Goal: Information Seeking & Learning: Learn about a topic

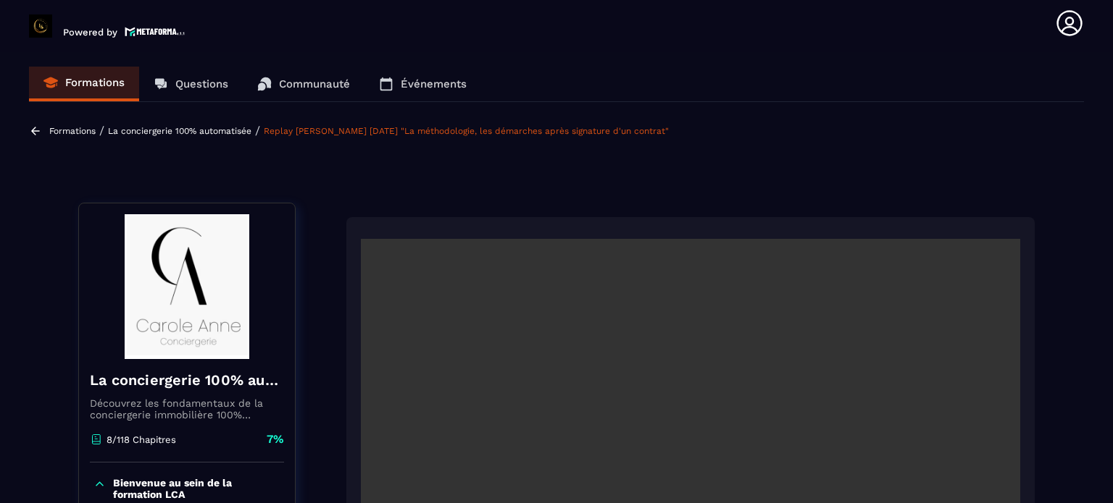
click at [219, 130] on p "La conciergerie 100% automatisée" at bounding box center [179, 131] width 143 height 10
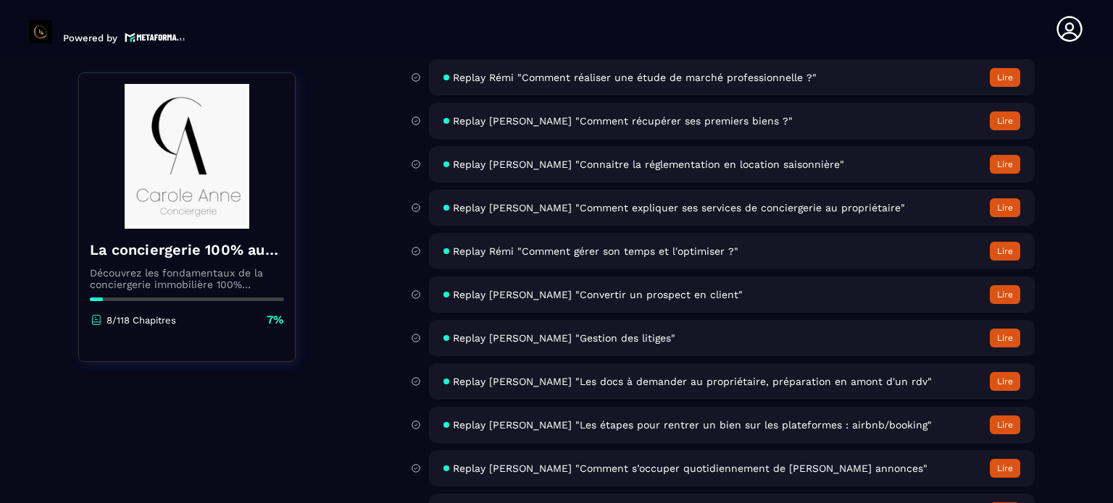
scroll to position [4729, 0]
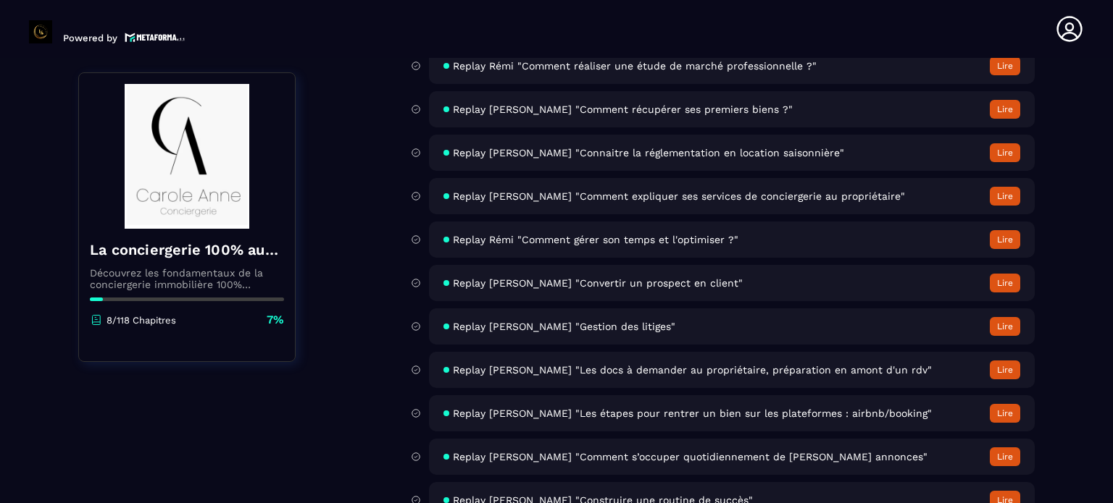
click at [627, 419] on span "Replay [PERSON_NAME] "Les étapes pour rentrer un bien sur les plateformes : air…" at bounding box center [692, 414] width 479 height 12
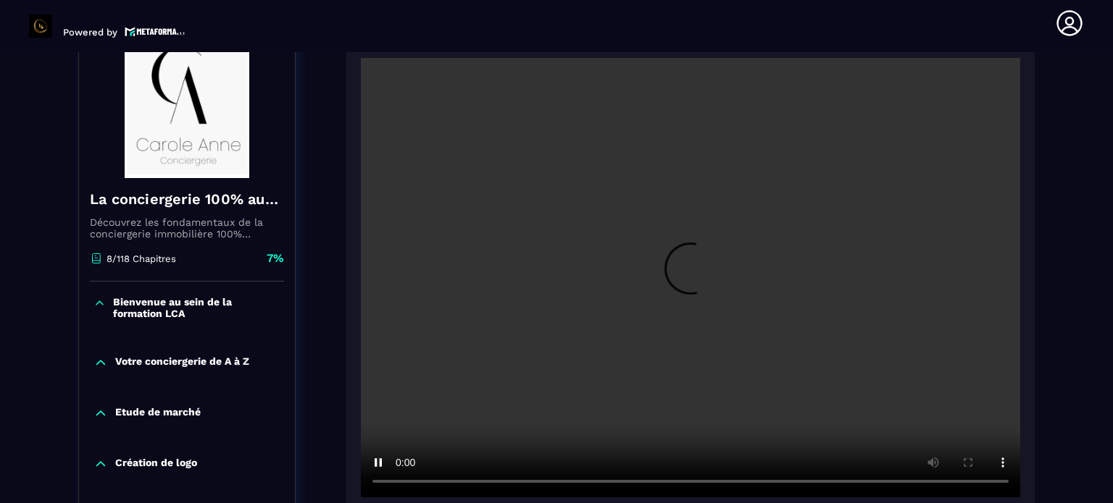
scroll to position [178, 0]
